Goal: Task Accomplishment & Management: Use online tool/utility

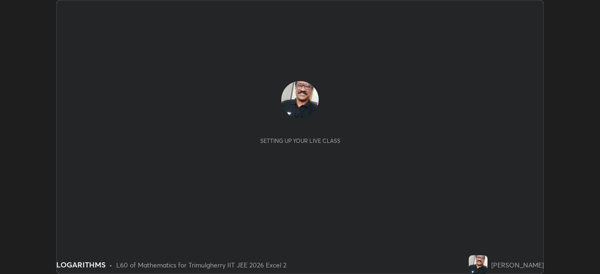
scroll to position [274, 600]
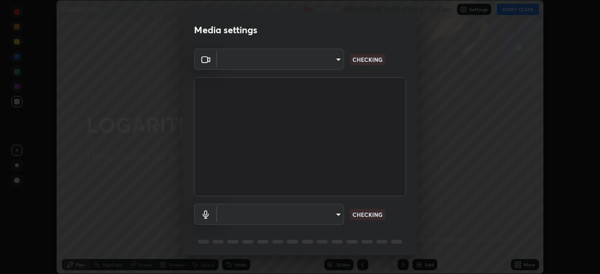
click at [335, 213] on body "Erase all LOGARITHMS Recording WAS SCHEDULED TO START AT 10:15 AM Settings STAR…" at bounding box center [300, 137] width 600 height 274
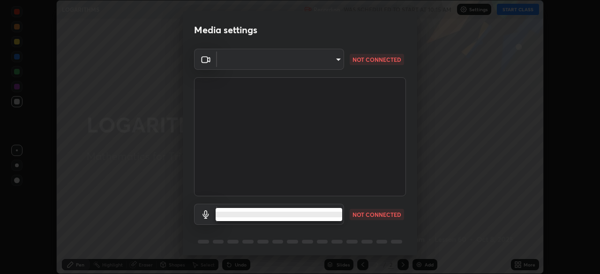
click at [338, 213] on li at bounding box center [279, 215] width 127 height 6
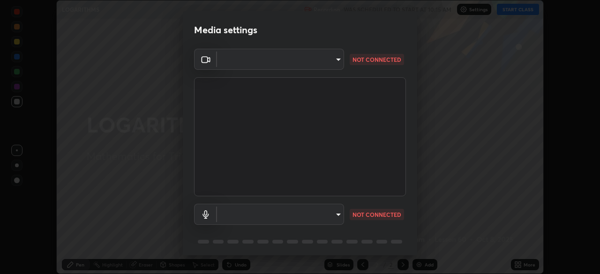
click at [337, 214] on body "Erase all LOGARITHMS Recording WAS SCHEDULED TO START AT 10:15 AM Settings STAR…" at bounding box center [300, 137] width 600 height 274
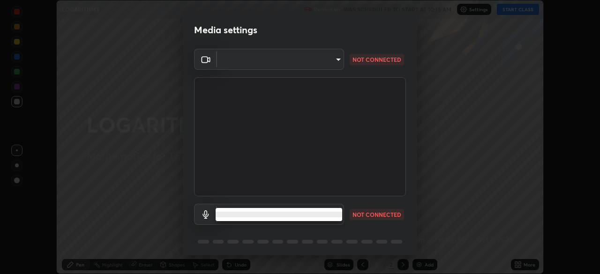
click at [335, 166] on div at bounding box center [300, 137] width 600 height 274
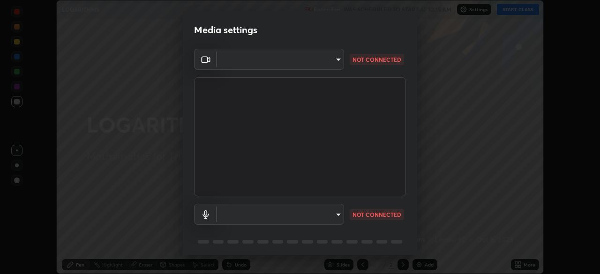
scroll to position [33, 0]
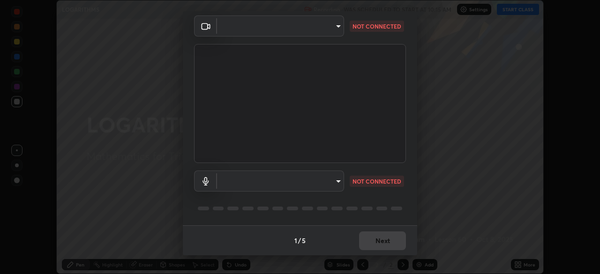
click at [339, 179] on body "Erase all LOGARITHMS Recording WAS SCHEDULED TO START AT 10:15 AM Settings STAR…" at bounding box center [300, 137] width 600 height 274
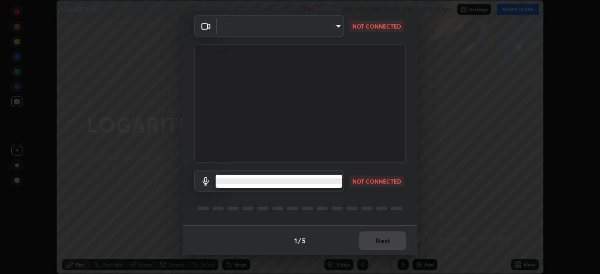
click at [331, 182] on li at bounding box center [279, 182] width 127 height 6
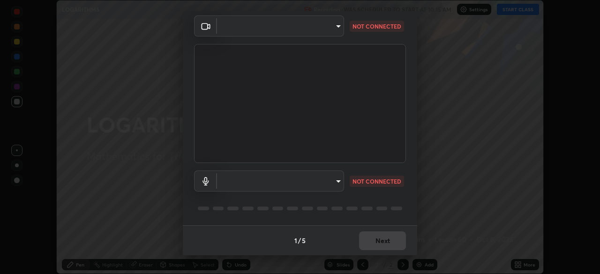
click at [378, 240] on div "1 / 5 Next" at bounding box center [300, 241] width 234 height 30
click at [123, 182] on div "Media settings ​ NOT CONNECTED ​ NOT CONNECTED 1 / 5 Next" at bounding box center [300, 137] width 600 height 274
click at [383, 239] on div "1 / 5 Next" at bounding box center [300, 241] width 234 height 30
click at [379, 239] on div "1 / 5 Next" at bounding box center [300, 241] width 234 height 30
click at [382, 242] on div "1 / 5 Next" at bounding box center [300, 241] width 234 height 30
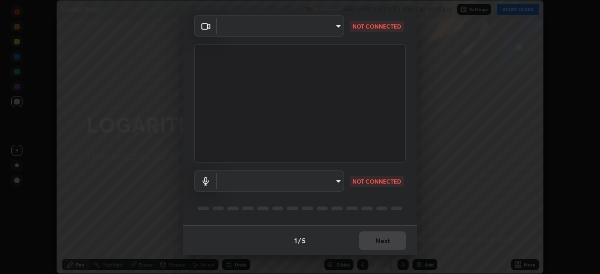
click at [387, 244] on div "1 / 5 Next" at bounding box center [300, 241] width 234 height 30
click at [384, 245] on div "1 / 5 Next" at bounding box center [300, 241] width 234 height 30
click at [382, 243] on div "1 / 5 Next" at bounding box center [300, 241] width 234 height 30
click at [380, 242] on div "1 / 5 Next" at bounding box center [300, 241] width 234 height 30
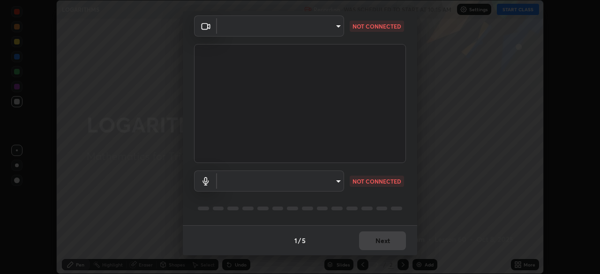
click at [380, 239] on div "1 / 5 Next" at bounding box center [300, 241] width 234 height 30
click at [381, 236] on div "1 / 5 Next" at bounding box center [300, 241] width 234 height 30
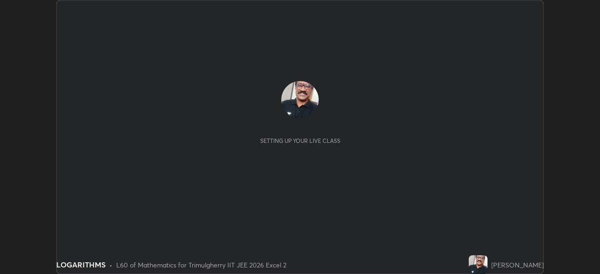
scroll to position [274, 600]
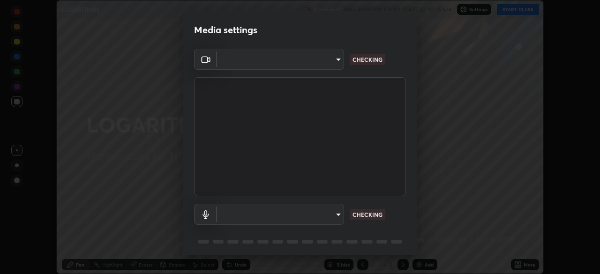
click at [369, 215] on p "CHECKING" at bounding box center [368, 215] width 30 height 8
type input "40d3773c6398db2071234b136066ddb2a113f465c1dd2f3f01b0ccf754328e72"
type input "18726a135e56ab7ab66f20069bc686d1015236549b4b7c02b6f81892b352f52a"
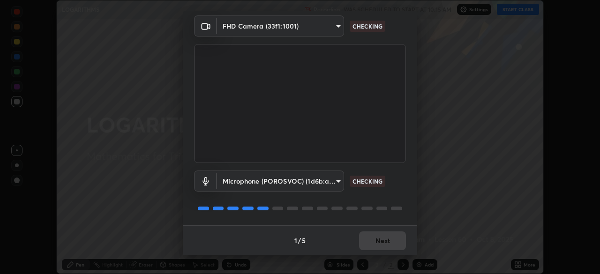
click at [336, 179] on body "Erase all LOGARITHMS Recording WAS SCHEDULED TO START AT 10:15 AM Settings STAR…" at bounding box center [300, 137] width 600 height 274
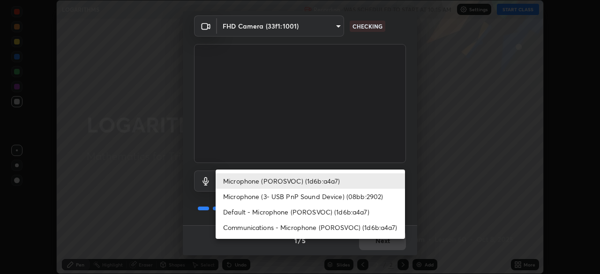
click at [320, 183] on li "Microphone (POROSVOC) (1d6b:a4a7)" at bounding box center [310, 181] width 189 height 15
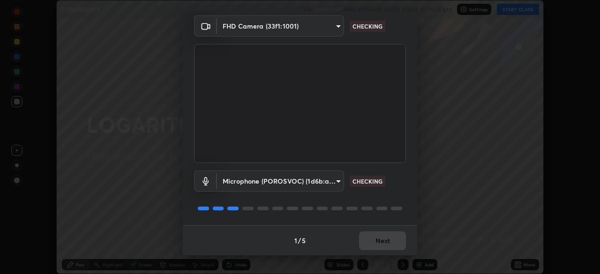
click at [381, 241] on div "1 / 5 Next" at bounding box center [300, 241] width 234 height 30
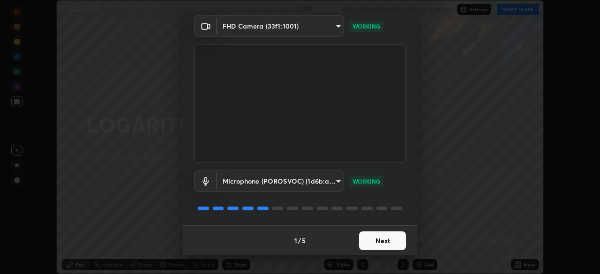
click at [381, 239] on button "Next" at bounding box center [382, 241] width 47 height 19
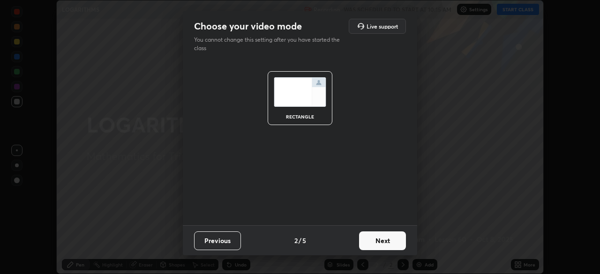
scroll to position [0, 0]
click at [385, 242] on button "Next" at bounding box center [382, 241] width 47 height 19
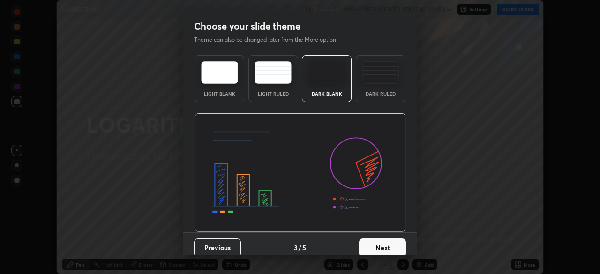
click at [385, 242] on button "Next" at bounding box center [382, 248] width 47 height 19
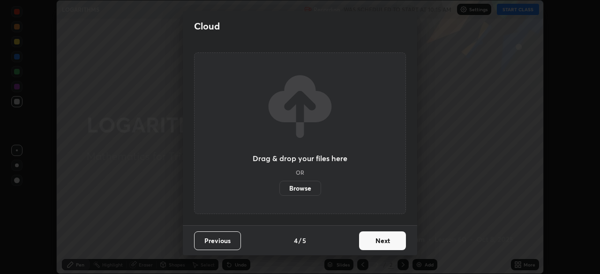
click at [385, 242] on button "Next" at bounding box center [382, 241] width 47 height 19
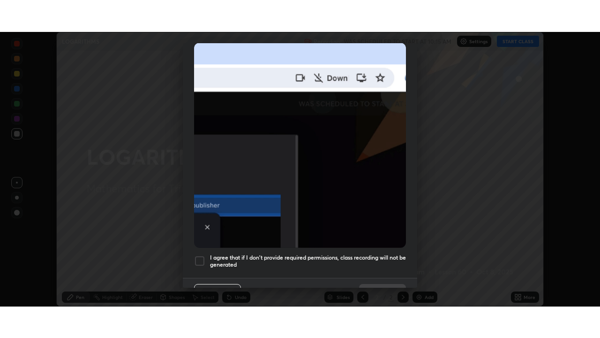
scroll to position [225, 0]
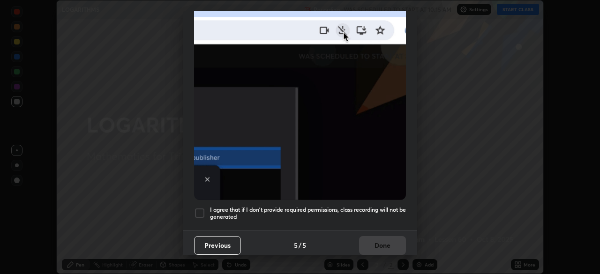
click at [198, 208] on div at bounding box center [199, 213] width 11 height 11
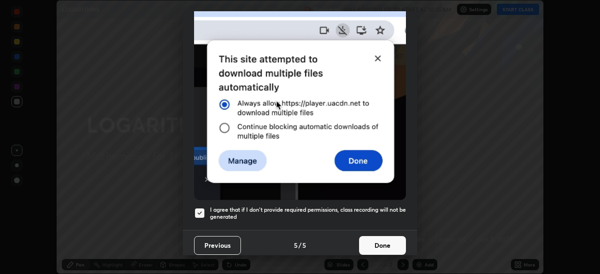
click at [387, 237] on button "Done" at bounding box center [382, 245] width 47 height 19
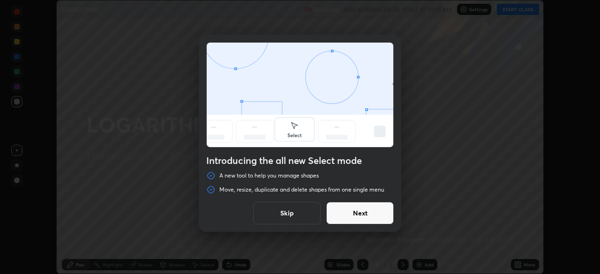
click at [428, 83] on div "Introducing the all new Select mode A new tool to help you manage shapes Move, …" at bounding box center [300, 137] width 600 height 274
click at [293, 211] on button "Skip" at bounding box center [287, 213] width 68 height 23
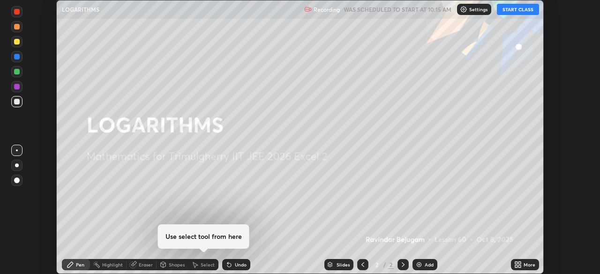
click at [521, 11] on button "START CLASS" at bounding box center [518, 9] width 42 height 11
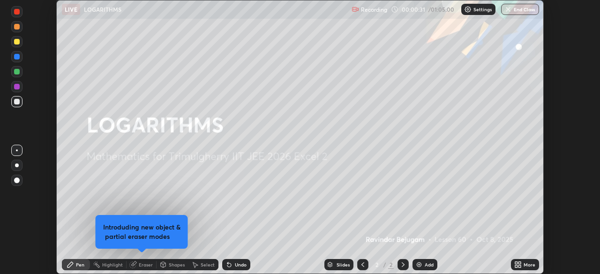
click at [423, 265] on div "Add" at bounding box center [425, 264] width 25 height 11
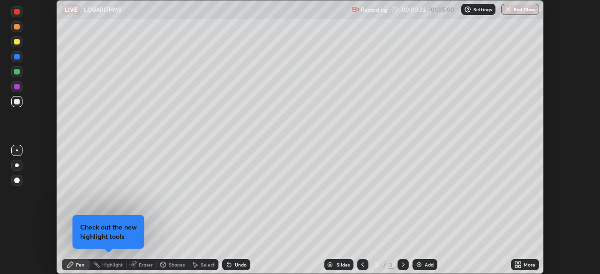
click at [521, 264] on icon at bounding box center [520, 263] width 2 height 2
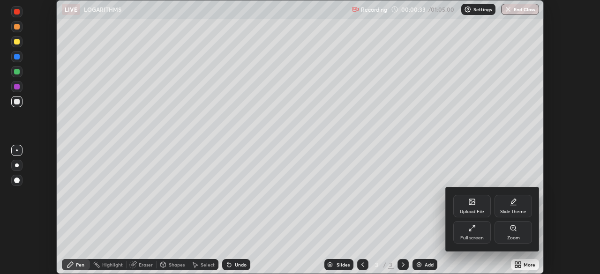
click at [472, 229] on icon at bounding box center [473, 229] width 8 height 8
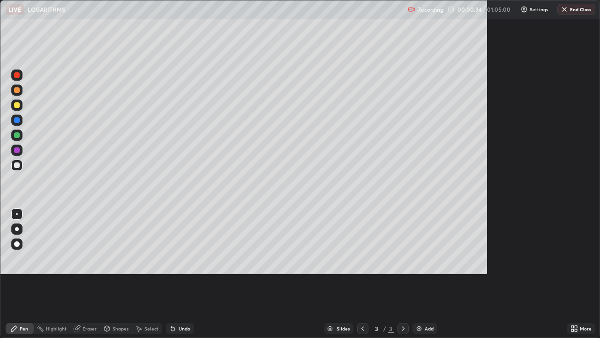
scroll to position [338, 600]
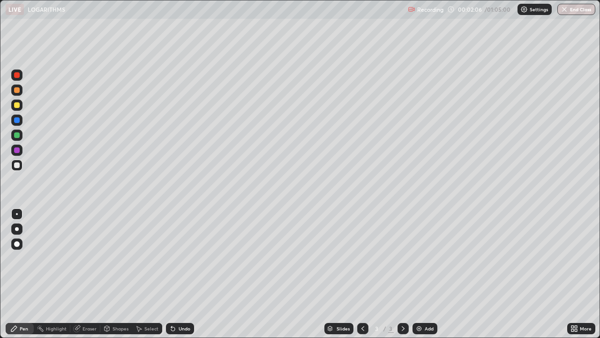
click at [22, 136] on div at bounding box center [16, 134] width 11 height 11
click at [17, 165] on div at bounding box center [17, 165] width 6 height 6
click at [86, 274] on div "Eraser" at bounding box center [90, 328] width 14 height 5
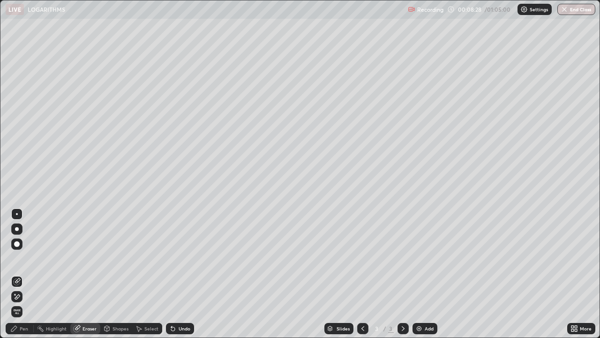
click at [26, 274] on div "Pen" at bounding box center [24, 328] width 8 height 5
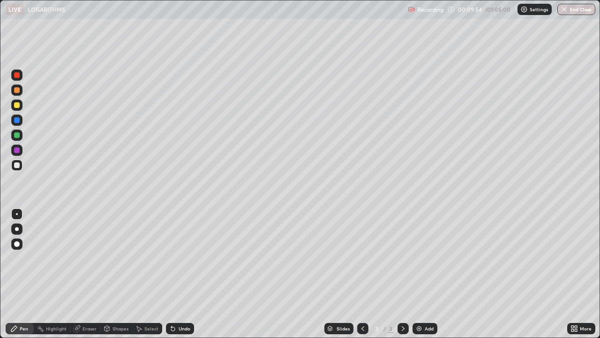
click at [179, 274] on div "Undo" at bounding box center [185, 328] width 12 height 5
click at [176, 274] on div "Undo" at bounding box center [180, 328] width 28 height 11
click at [18, 150] on div at bounding box center [17, 150] width 6 height 6
click at [17, 166] on div at bounding box center [17, 165] width 6 height 6
click at [425, 274] on div "Add" at bounding box center [425, 328] width 25 height 11
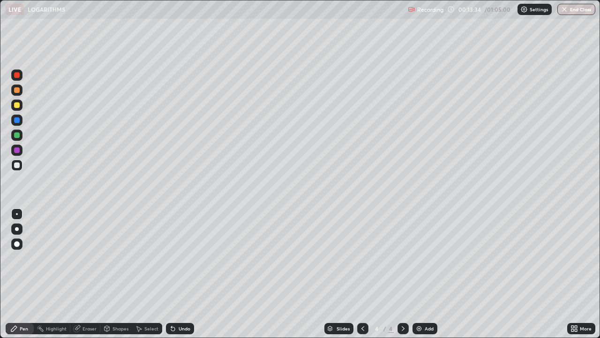
click at [359, 274] on icon at bounding box center [363, 329] width 8 height 8
click at [421, 274] on img at bounding box center [420, 329] width 8 height 8
click at [88, 274] on div "Eraser" at bounding box center [90, 328] width 14 height 5
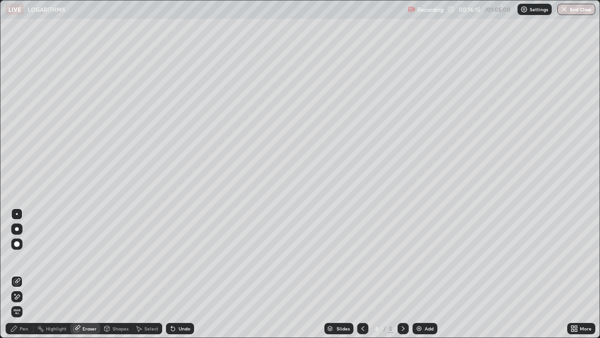
click at [27, 274] on div "Pen" at bounding box center [24, 328] width 8 height 5
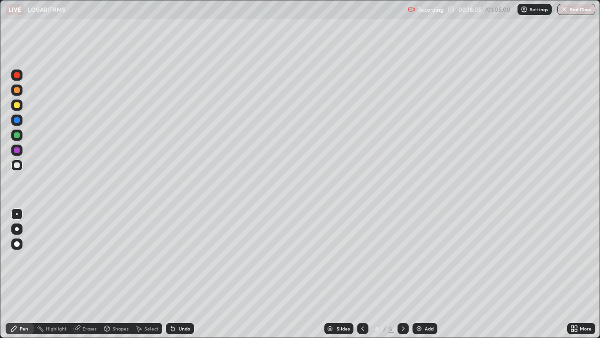
click at [184, 274] on div "Undo" at bounding box center [185, 328] width 12 height 5
click at [14, 91] on div at bounding box center [17, 90] width 6 height 6
click at [19, 105] on div at bounding box center [17, 105] width 6 height 6
click at [16, 169] on div at bounding box center [16, 164] width 11 height 11
click at [420, 274] on img at bounding box center [420, 329] width 8 height 8
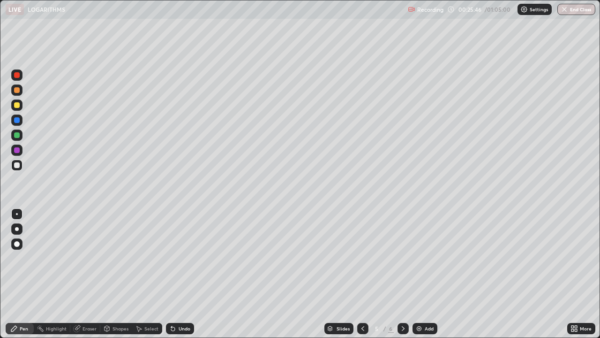
click at [156, 274] on div "Select" at bounding box center [151, 328] width 14 height 5
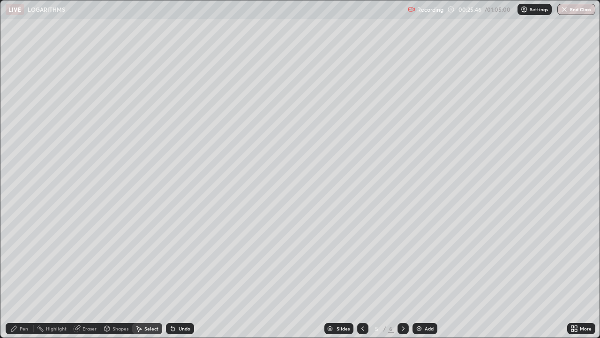
click at [181, 274] on div "Undo" at bounding box center [185, 328] width 12 height 5
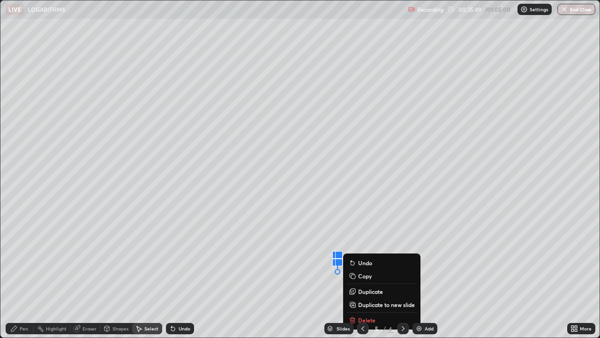
click at [184, 274] on div "Undo" at bounding box center [185, 328] width 12 height 5
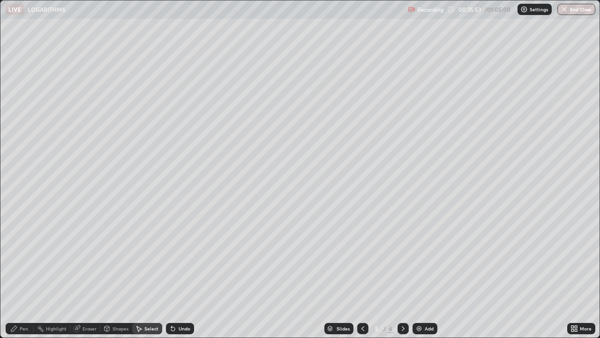
click at [23, 274] on div "Pen" at bounding box center [24, 328] width 8 height 5
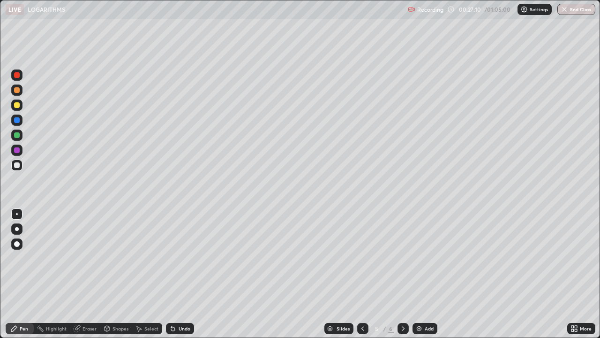
click at [180, 274] on div "Undo" at bounding box center [185, 328] width 12 height 5
click at [181, 274] on div "Undo" at bounding box center [185, 328] width 12 height 5
click at [91, 274] on div "Eraser" at bounding box center [90, 328] width 14 height 5
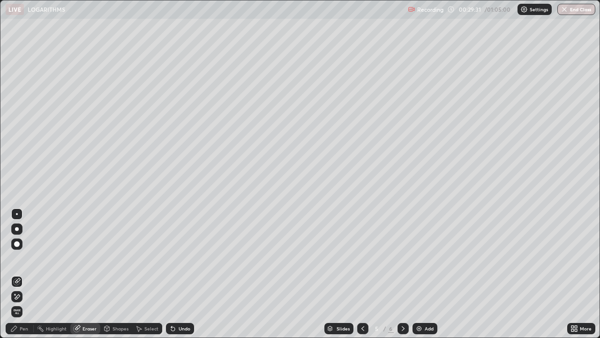
click at [27, 274] on div "Pen" at bounding box center [24, 328] width 8 height 5
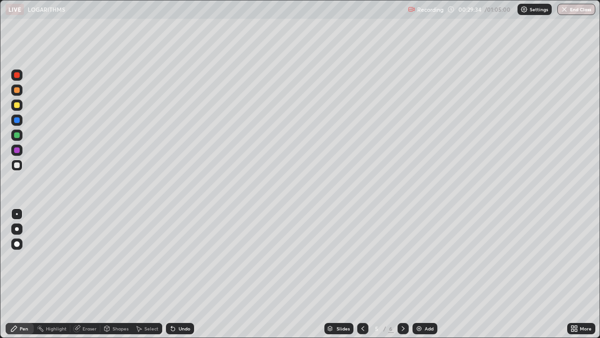
click at [93, 274] on div "Eraser" at bounding box center [90, 328] width 14 height 5
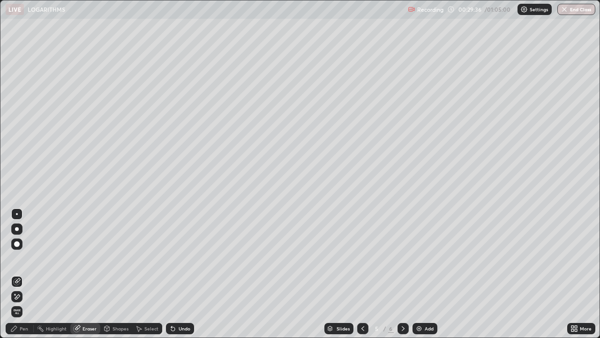
click at [27, 274] on div "Pen" at bounding box center [24, 328] width 8 height 5
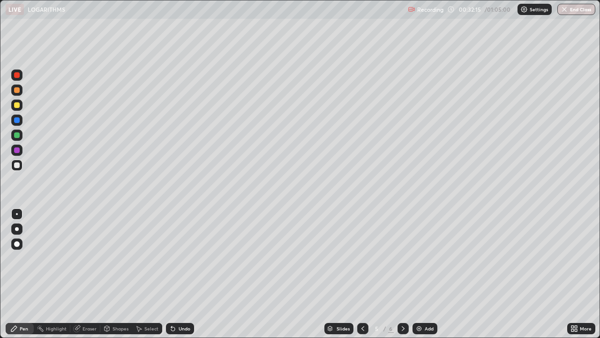
click at [586, 274] on div "More" at bounding box center [581, 328] width 28 height 19
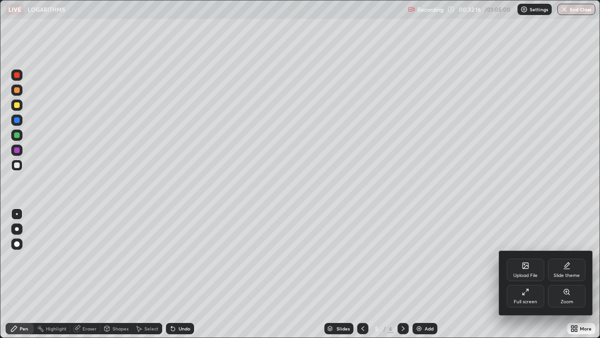
click at [589, 274] on div "Upload File Slide theme Full screen Zoom" at bounding box center [546, 283] width 94 height 64
click at [503, 246] on div at bounding box center [300, 169] width 600 height 338
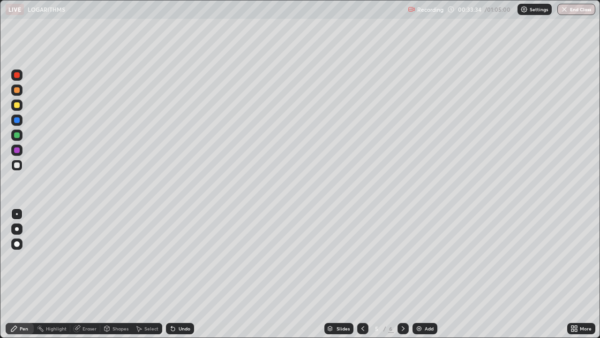
click at [422, 274] on div "Add" at bounding box center [425, 328] width 25 height 11
click at [358, 274] on div at bounding box center [362, 328] width 11 height 11
click at [422, 274] on img at bounding box center [420, 329] width 8 height 8
click at [16, 169] on div at bounding box center [16, 164] width 11 height 11
click at [176, 274] on div "Undo" at bounding box center [180, 328] width 28 height 11
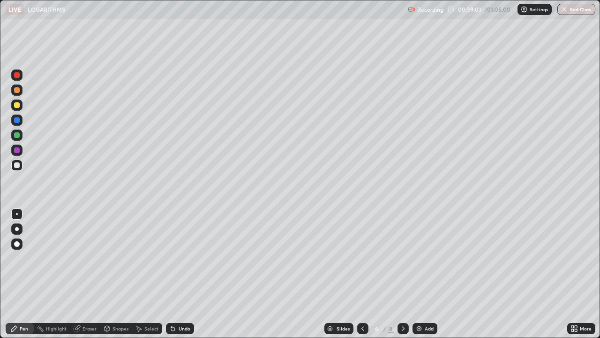
click at [176, 274] on div "Undo" at bounding box center [180, 328] width 28 height 11
click at [18, 164] on div at bounding box center [17, 165] width 6 height 6
click at [17, 150] on div at bounding box center [17, 150] width 6 height 6
click at [20, 165] on div at bounding box center [16, 164] width 11 height 11
click at [185, 274] on div "Undo" at bounding box center [185, 328] width 12 height 5
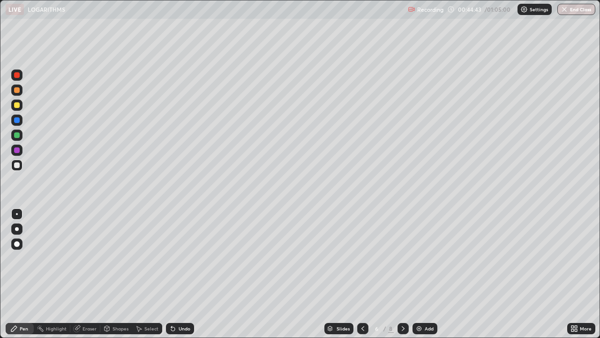
click at [429, 274] on div "Add" at bounding box center [429, 328] width 9 height 5
click at [359, 274] on icon at bounding box center [363, 329] width 8 height 8
click at [401, 274] on icon at bounding box center [404, 329] width 8 height 8
click at [362, 274] on icon at bounding box center [363, 329] width 8 height 8
click at [403, 274] on icon at bounding box center [403, 328] width 3 height 5
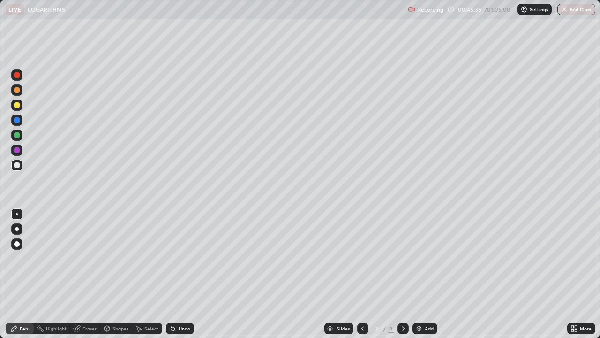
click at [19, 151] on div at bounding box center [17, 150] width 6 height 6
click at [19, 166] on div at bounding box center [17, 165] width 6 height 6
click at [18, 165] on div at bounding box center [17, 165] width 6 height 6
click at [17, 150] on div at bounding box center [17, 150] width 6 height 6
click at [18, 166] on div at bounding box center [17, 165] width 6 height 6
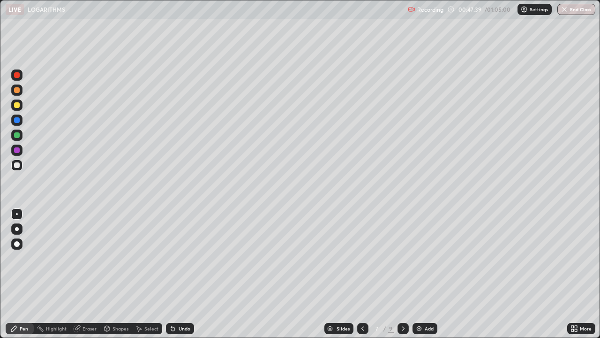
click at [20, 137] on div at bounding box center [16, 134] width 11 height 11
click at [17, 165] on div at bounding box center [17, 165] width 6 height 6
click at [18, 152] on div at bounding box center [17, 150] width 6 height 6
click at [20, 166] on div at bounding box center [16, 164] width 11 height 11
click at [178, 274] on div "Undo" at bounding box center [180, 328] width 28 height 11
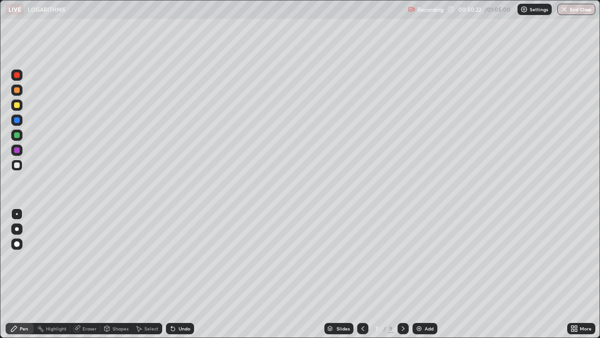
click at [180, 274] on div "Undo" at bounding box center [185, 328] width 12 height 5
click at [189, 274] on div "Undo" at bounding box center [180, 328] width 28 height 11
click at [187, 274] on div "Undo" at bounding box center [180, 328] width 28 height 11
click at [181, 274] on div "Undo" at bounding box center [185, 328] width 12 height 5
click at [183, 274] on div "Undo" at bounding box center [185, 328] width 12 height 5
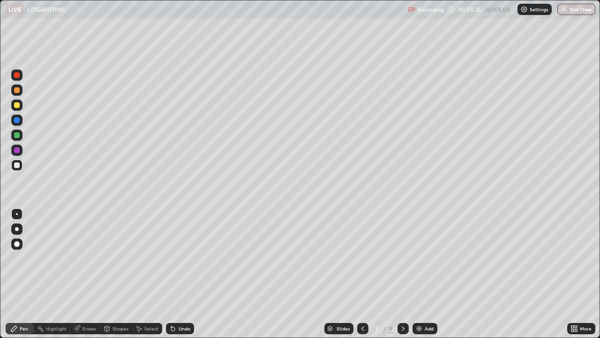
click at [185, 274] on div "Undo" at bounding box center [185, 328] width 12 height 5
click at [184, 274] on div "Undo" at bounding box center [180, 328] width 28 height 11
click at [185, 274] on div "Undo" at bounding box center [180, 328] width 28 height 11
click at [87, 274] on div "Eraser" at bounding box center [90, 328] width 14 height 5
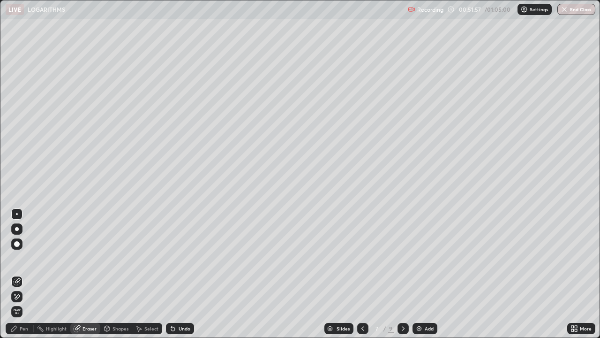
click at [28, 274] on div "Pen" at bounding box center [20, 328] width 28 height 11
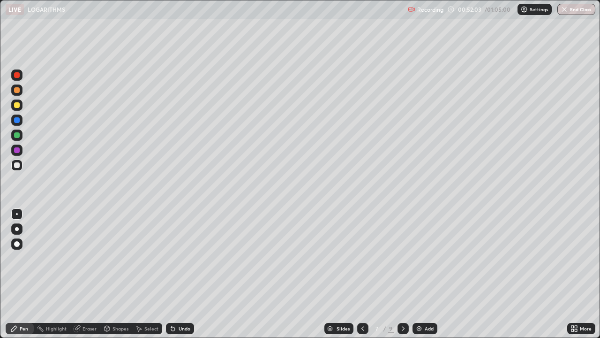
click at [88, 274] on div "Eraser" at bounding box center [85, 328] width 30 height 11
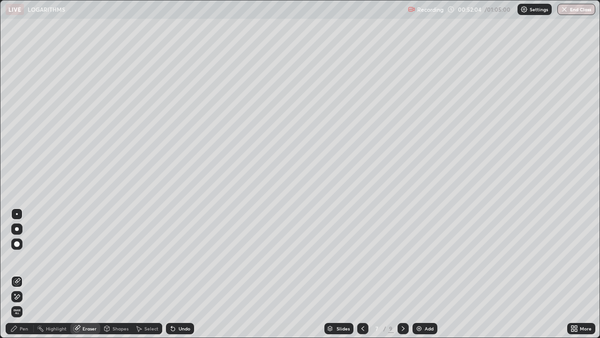
click at [83, 274] on div "Eraser" at bounding box center [90, 328] width 14 height 5
click at [26, 274] on div "Pen" at bounding box center [20, 328] width 28 height 11
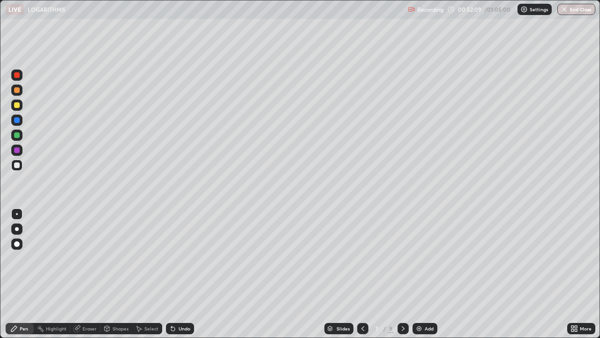
click at [90, 274] on div "Eraser" at bounding box center [90, 328] width 14 height 5
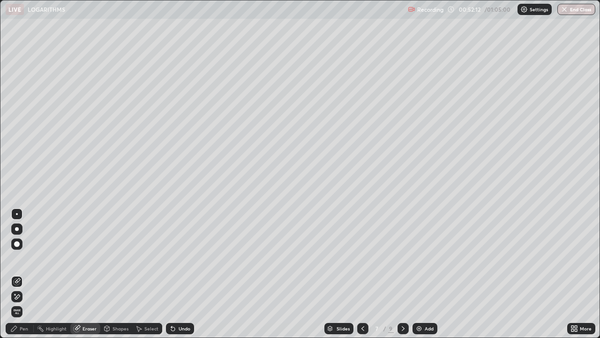
click at [22, 274] on div "Pen" at bounding box center [24, 328] width 8 height 5
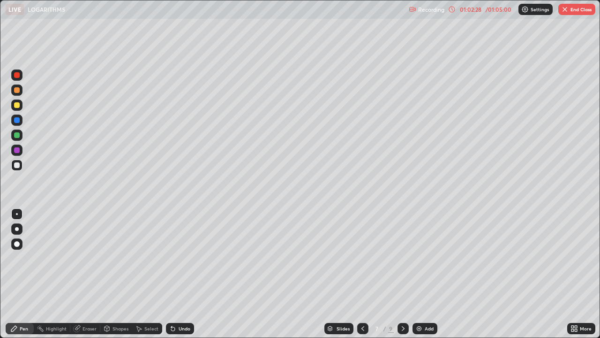
click at [578, 9] on button "End Class" at bounding box center [577, 9] width 37 height 11
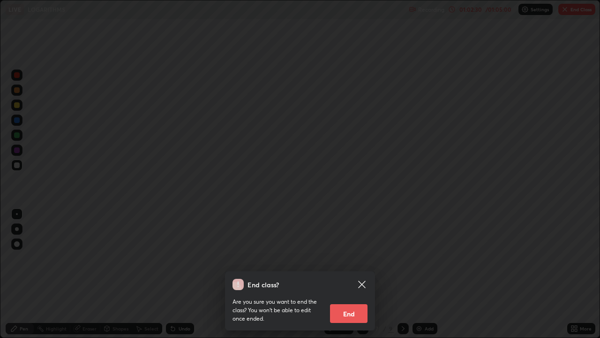
click at [356, 274] on button "End" at bounding box center [349, 313] width 38 height 19
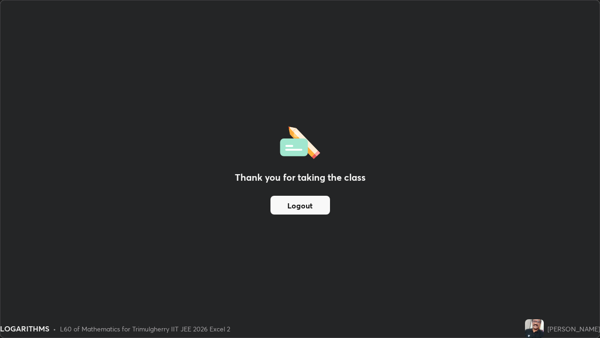
click at [308, 204] on button "Logout" at bounding box center [301, 205] width 60 height 19
